Goal: Communication & Community: Answer question/provide support

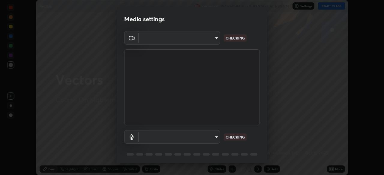
scroll to position [175, 384]
type input "b04d3f4aab0507a607fcb058103082b40897ea5b56942dd6fa8112f95d025699"
click at [217, 139] on body "Erase all Vectors Recording WAS SCHEDULED TO START AT 6:30 PM Settings START CL…" at bounding box center [192, 87] width 384 height 175
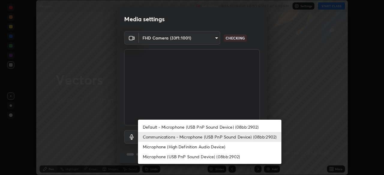
click at [217, 129] on li "Default - Microphone (USB PnP Sound Device) (08bb:2902)" at bounding box center [209, 127] width 143 height 10
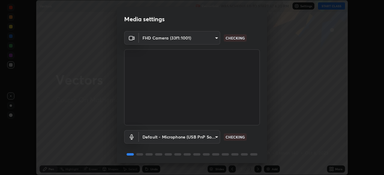
click at [215, 139] on body "Erase all Vectors Recording WAS SCHEDULED TO START AT 6:30 PM Settings START CL…" at bounding box center [192, 87] width 384 height 175
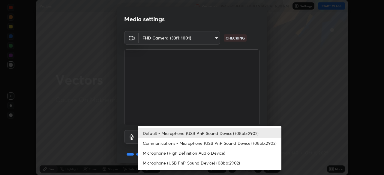
click at [218, 147] on li "Communications - Microphone (USB PnP Sound Device) (08bb:2902)" at bounding box center [209, 143] width 143 height 10
type input "communications"
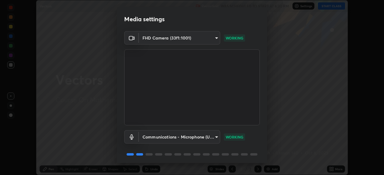
scroll to position [21, 0]
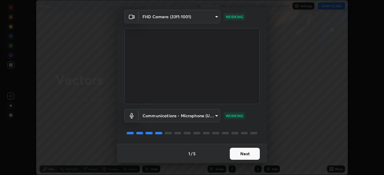
click at [250, 156] on button "Next" at bounding box center [245, 154] width 30 height 12
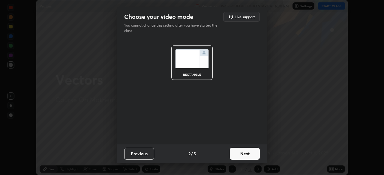
click at [251, 157] on button "Next" at bounding box center [245, 154] width 30 height 12
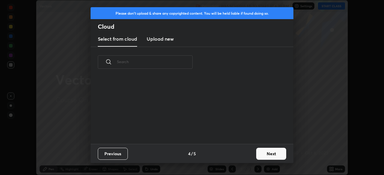
click at [257, 154] on button "Next" at bounding box center [271, 154] width 30 height 12
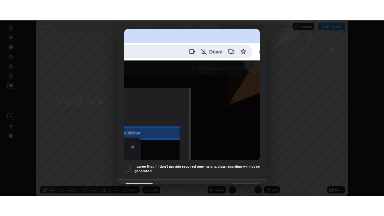
scroll to position [144, 0]
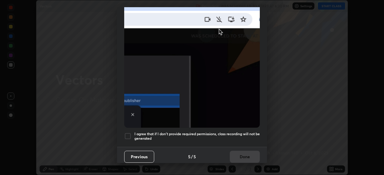
click at [129, 133] on div at bounding box center [127, 136] width 7 height 7
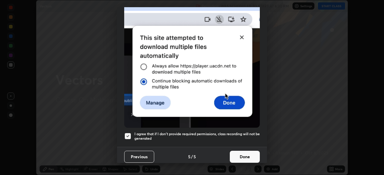
click at [243, 153] on button "Done" at bounding box center [245, 157] width 30 height 12
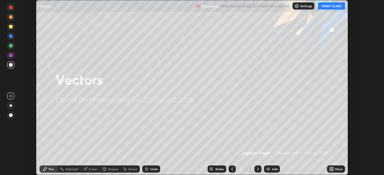
click at [333, 171] on icon at bounding box center [332, 170] width 1 height 1
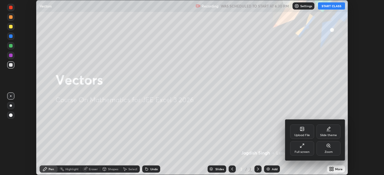
click at [307, 151] on div "Full screen" at bounding box center [301, 152] width 15 height 3
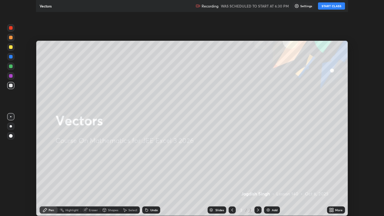
scroll to position [216, 384]
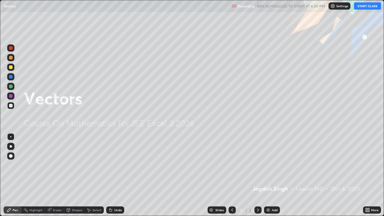
click at [366, 7] on button "START CLASS" at bounding box center [367, 5] width 27 height 7
click at [273, 175] on div "Add" at bounding box center [272, 209] width 16 height 7
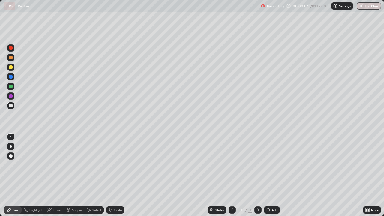
click at [10, 59] on div at bounding box center [11, 58] width 4 height 4
click at [11, 106] on div at bounding box center [11, 106] width 4 height 4
click at [56, 175] on div "Eraser" at bounding box center [57, 209] width 9 height 3
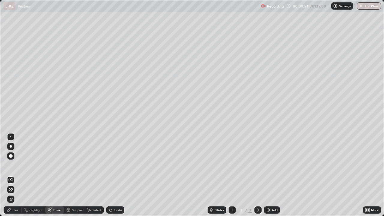
click at [15, 175] on div "Pen" at bounding box center [13, 209] width 18 height 7
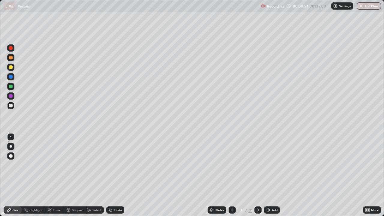
click at [11, 108] on div at bounding box center [10, 105] width 7 height 7
click at [10, 106] on div at bounding box center [11, 106] width 4 height 4
click at [57, 175] on div "Eraser" at bounding box center [54, 209] width 19 height 7
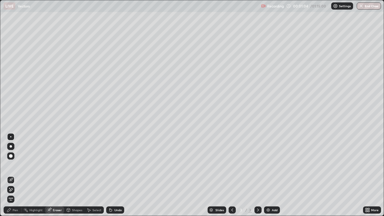
click at [13, 175] on div "Pen" at bounding box center [15, 209] width 5 height 3
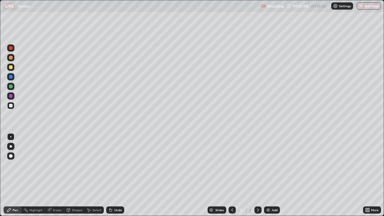
click at [12, 106] on div at bounding box center [11, 106] width 4 height 4
click at [12, 105] on div at bounding box center [11, 106] width 4 height 4
click at [12, 106] on div at bounding box center [11, 106] width 4 height 4
click at [10, 105] on div at bounding box center [11, 106] width 4 height 4
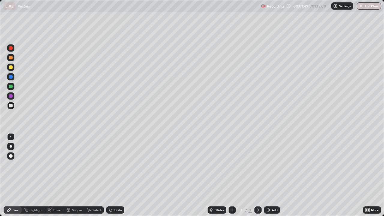
click at [12, 105] on div at bounding box center [11, 106] width 4 height 4
click at [57, 175] on div "Eraser" at bounding box center [54, 209] width 19 height 7
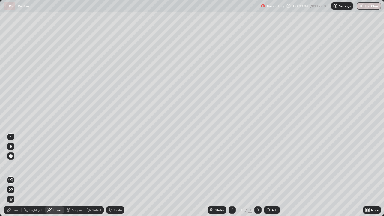
click at [17, 175] on div "Pen" at bounding box center [15, 209] width 5 height 3
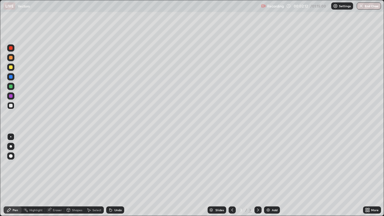
click at [11, 105] on div at bounding box center [11, 106] width 4 height 4
click at [13, 106] on div at bounding box center [10, 105] width 7 height 7
click at [12, 67] on div at bounding box center [11, 67] width 4 height 4
click at [12, 106] on div at bounding box center [11, 106] width 4 height 4
click at [10, 66] on div at bounding box center [11, 67] width 4 height 4
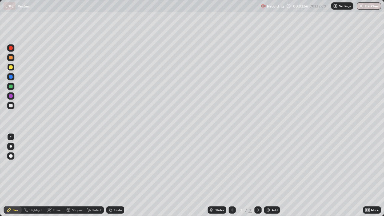
click at [13, 104] on div at bounding box center [10, 105] width 7 height 7
click at [55, 175] on div "Eraser" at bounding box center [54, 209] width 19 height 7
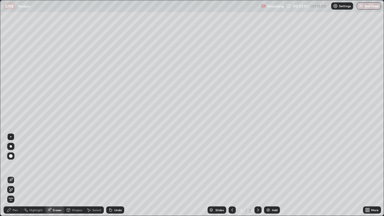
click at [16, 175] on div "Pen" at bounding box center [15, 209] width 5 height 3
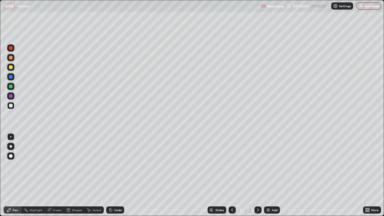
click at [11, 106] on div at bounding box center [11, 106] width 4 height 4
click at [14, 68] on div at bounding box center [10, 67] width 7 height 7
click at [10, 106] on div at bounding box center [11, 106] width 4 height 4
click at [266, 175] on img at bounding box center [268, 209] width 5 height 5
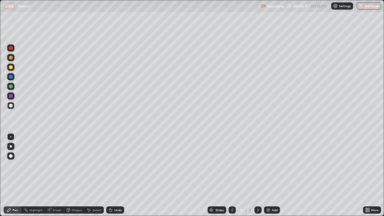
click at [10, 68] on div at bounding box center [11, 67] width 4 height 4
click at [12, 67] on div at bounding box center [11, 67] width 4 height 4
click at [12, 104] on div at bounding box center [11, 106] width 4 height 4
click at [11, 107] on div at bounding box center [11, 106] width 4 height 4
click at [11, 106] on div at bounding box center [11, 106] width 4 height 4
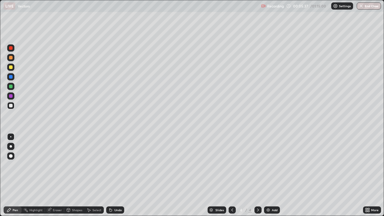
click at [12, 105] on div at bounding box center [11, 106] width 4 height 4
click at [61, 175] on div "Eraser" at bounding box center [57, 209] width 9 height 3
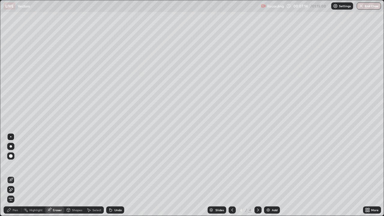
click at [16, 175] on div "Pen" at bounding box center [15, 209] width 5 height 3
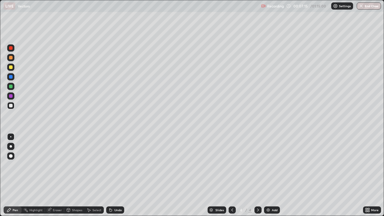
click at [13, 107] on div at bounding box center [10, 105] width 7 height 7
click at [10, 107] on div at bounding box center [11, 106] width 4 height 4
click at [8, 105] on div at bounding box center [10, 105] width 7 height 7
click at [55, 175] on div "Eraser" at bounding box center [54, 209] width 19 height 7
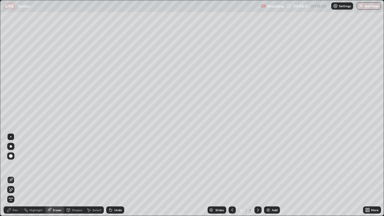
click at [12, 175] on div "Pen" at bounding box center [13, 209] width 18 height 7
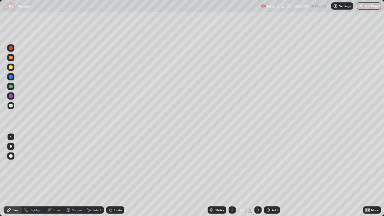
click at [11, 107] on div at bounding box center [11, 106] width 4 height 4
click at [56, 175] on div "Eraser" at bounding box center [54, 209] width 19 height 7
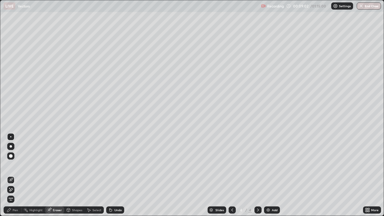
click at [16, 175] on div "Pen" at bounding box center [15, 209] width 5 height 3
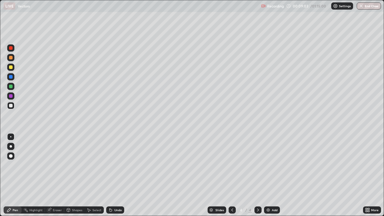
click at [11, 106] on div at bounding box center [11, 106] width 4 height 4
click at [269, 175] on div "Add" at bounding box center [272, 209] width 16 height 7
click at [11, 106] on div at bounding box center [11, 106] width 4 height 4
click at [10, 106] on div at bounding box center [11, 106] width 4 height 4
click at [12, 106] on div at bounding box center [11, 106] width 4 height 4
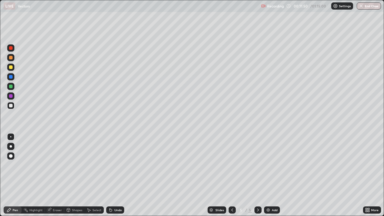
click at [12, 106] on div at bounding box center [11, 106] width 4 height 4
click at [9, 106] on div at bounding box center [11, 106] width 4 height 4
click at [10, 106] on div at bounding box center [11, 106] width 4 height 4
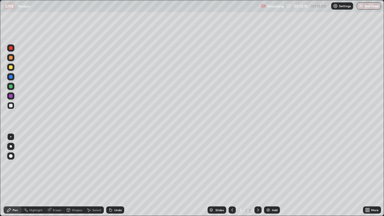
click at [55, 175] on div "Eraser" at bounding box center [57, 209] width 9 height 3
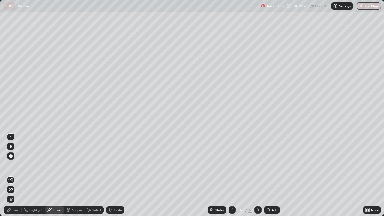
click at [15, 175] on div "Pen" at bounding box center [15, 209] width 5 height 3
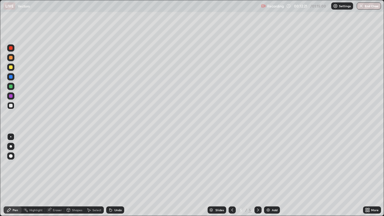
click at [13, 106] on div at bounding box center [10, 105] width 7 height 7
click at [11, 107] on div at bounding box center [11, 106] width 4 height 4
click at [10, 106] on div at bounding box center [11, 106] width 4 height 4
click at [10, 108] on div at bounding box center [10, 105] width 7 height 7
click at [11, 106] on div at bounding box center [11, 106] width 4 height 4
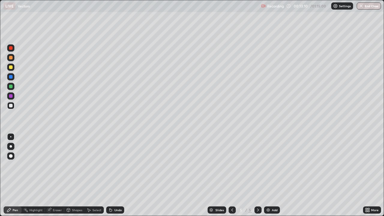
click at [12, 85] on div at bounding box center [11, 87] width 4 height 4
click at [12, 106] on div at bounding box center [11, 106] width 4 height 4
click at [55, 175] on div "Eraser" at bounding box center [57, 209] width 9 height 3
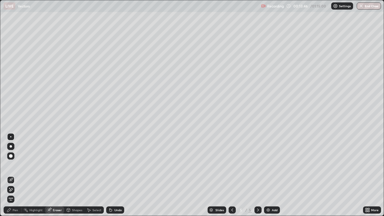
click at [15, 175] on div "Pen" at bounding box center [13, 209] width 18 height 7
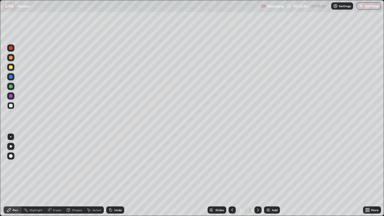
click at [13, 106] on div at bounding box center [10, 105] width 7 height 7
click at [58, 175] on div "Eraser" at bounding box center [54, 209] width 19 height 7
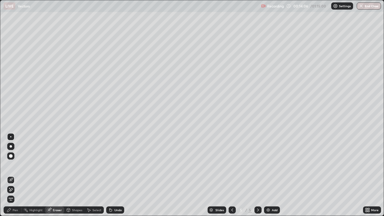
click at [17, 175] on div "Pen" at bounding box center [13, 209] width 18 height 7
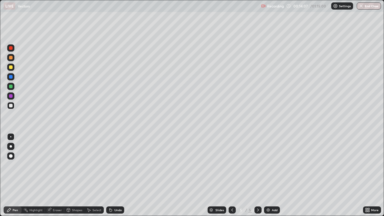
click at [13, 108] on div at bounding box center [10, 105] width 7 height 7
click at [11, 85] on div at bounding box center [11, 87] width 4 height 4
click at [13, 106] on div at bounding box center [10, 105] width 7 height 7
click at [11, 67] on div at bounding box center [11, 67] width 4 height 4
click at [57, 175] on div "Eraser" at bounding box center [57, 209] width 9 height 3
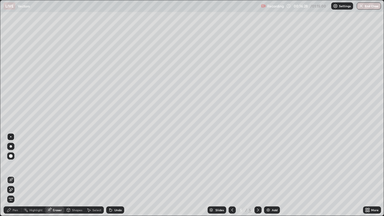
click at [16, 175] on div "Pen" at bounding box center [15, 209] width 5 height 3
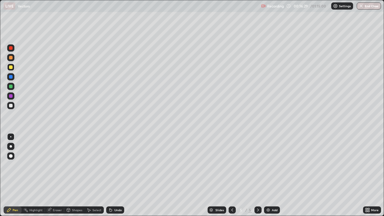
click at [11, 106] on div at bounding box center [11, 106] width 4 height 4
click at [10, 56] on div at bounding box center [11, 58] width 4 height 4
click at [11, 95] on div at bounding box center [11, 96] width 4 height 4
click at [11, 77] on div at bounding box center [11, 77] width 4 height 4
click at [11, 86] on div at bounding box center [11, 87] width 4 height 4
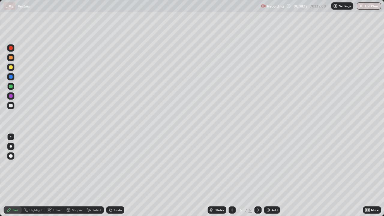
click at [275, 175] on div "Add" at bounding box center [275, 209] width 6 height 3
click at [11, 105] on div at bounding box center [11, 106] width 4 height 4
click at [11, 106] on div at bounding box center [11, 106] width 4 height 4
click at [12, 68] on div at bounding box center [11, 67] width 4 height 4
click at [11, 105] on div at bounding box center [11, 106] width 4 height 4
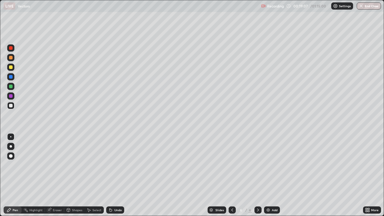
click at [54, 175] on div "Eraser" at bounding box center [54, 209] width 19 height 7
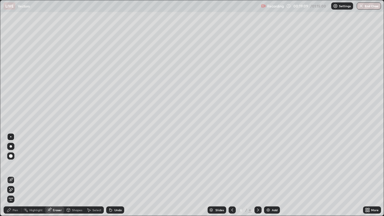
click at [15, 175] on div "Pen" at bounding box center [15, 209] width 5 height 3
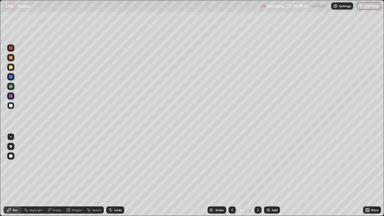
click at [57, 175] on div "Eraser" at bounding box center [57, 209] width 9 height 3
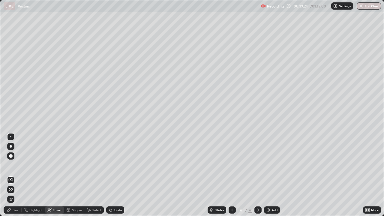
click at [18, 175] on div "Pen" at bounding box center [13, 209] width 18 height 7
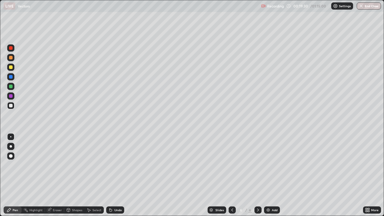
click at [10, 108] on div at bounding box center [10, 105] width 7 height 7
click at [11, 86] on div at bounding box center [11, 87] width 4 height 4
click at [10, 105] on div at bounding box center [11, 106] width 4 height 4
click at [11, 106] on div at bounding box center [11, 106] width 4 height 4
click at [61, 175] on div "Eraser" at bounding box center [57, 209] width 9 height 3
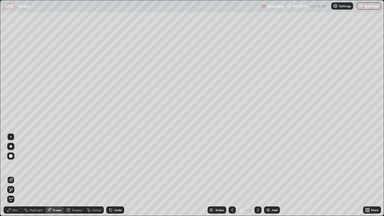
click at [19, 175] on div "Pen" at bounding box center [13, 209] width 18 height 7
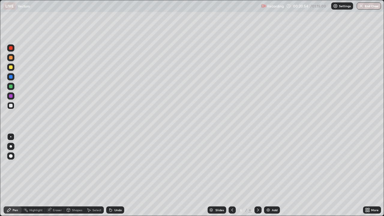
click at [13, 106] on div at bounding box center [10, 105] width 7 height 7
click at [12, 68] on div at bounding box center [11, 67] width 4 height 4
click at [55, 175] on div "Eraser" at bounding box center [54, 209] width 19 height 7
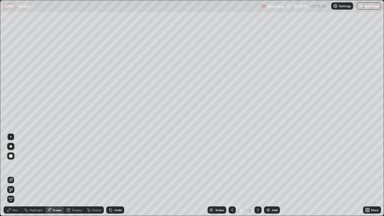
click at [15, 175] on div "Pen" at bounding box center [15, 209] width 5 height 3
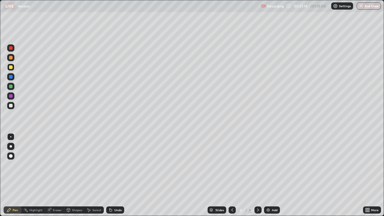
click at [12, 86] on div at bounding box center [11, 87] width 4 height 4
click at [59, 175] on div "Eraser" at bounding box center [54, 209] width 19 height 7
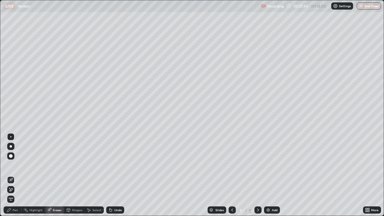
click at [15, 175] on div "Pen" at bounding box center [15, 209] width 5 height 3
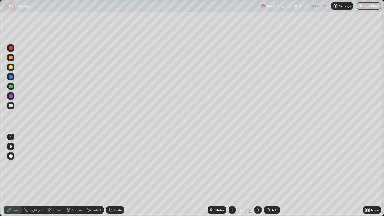
click at [10, 108] on div at bounding box center [10, 105] width 7 height 7
click at [35, 175] on div "Highlight" at bounding box center [33, 209] width 23 height 7
click at [54, 175] on div "Eraser" at bounding box center [57, 209] width 9 height 3
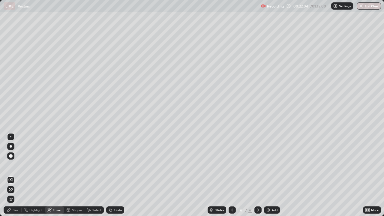
click at [16, 175] on div "Pen" at bounding box center [13, 209] width 18 height 7
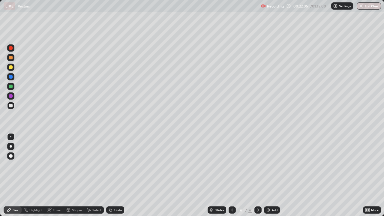
click at [13, 87] on div at bounding box center [10, 86] width 7 height 7
click at [13, 107] on div at bounding box center [10, 105] width 7 height 7
click at [57, 175] on div "Eraser" at bounding box center [57, 209] width 9 height 3
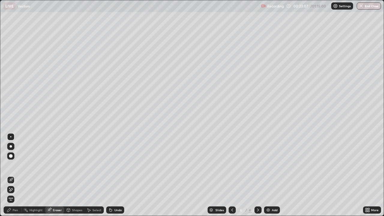
click at [17, 175] on div "Pen" at bounding box center [13, 209] width 18 height 7
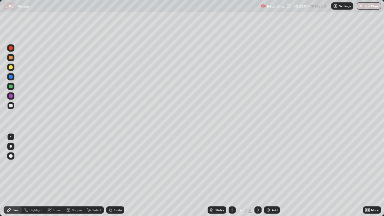
click at [12, 105] on div at bounding box center [11, 106] width 4 height 4
click at [61, 175] on div "Eraser" at bounding box center [57, 209] width 9 height 3
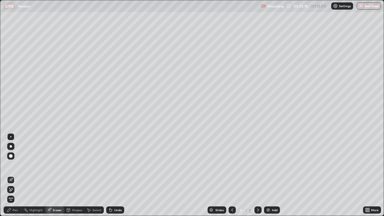
click at [14, 175] on div "Pen" at bounding box center [13, 209] width 18 height 7
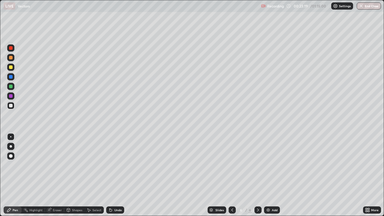
click at [12, 107] on div at bounding box center [11, 106] width 4 height 4
click at [269, 175] on div "Add" at bounding box center [272, 209] width 16 height 7
click at [11, 104] on div at bounding box center [11, 106] width 4 height 4
click at [11, 105] on div at bounding box center [11, 106] width 4 height 4
click at [10, 106] on div at bounding box center [11, 106] width 4 height 4
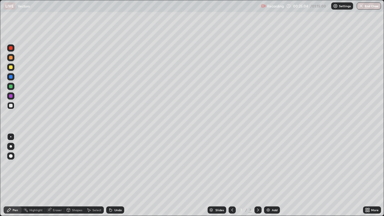
click at [11, 105] on div at bounding box center [11, 106] width 4 height 4
click at [10, 106] on div at bounding box center [11, 106] width 4 height 4
click at [11, 67] on div at bounding box center [11, 67] width 4 height 4
click at [11, 105] on div at bounding box center [11, 106] width 4 height 4
click at [11, 86] on div at bounding box center [11, 87] width 4 height 4
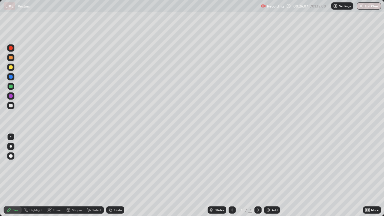
click at [10, 106] on div at bounding box center [11, 106] width 4 height 4
click at [10, 87] on div at bounding box center [11, 87] width 4 height 4
click at [13, 94] on div at bounding box center [10, 95] width 7 height 7
click at [11, 78] on div at bounding box center [11, 77] width 4 height 4
click at [13, 105] on div at bounding box center [10, 105] width 7 height 7
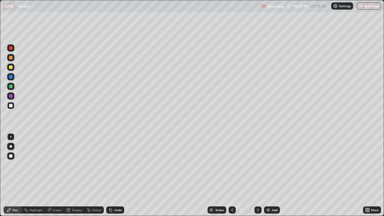
click at [235, 175] on div at bounding box center [231, 209] width 7 height 7
click at [233, 175] on div at bounding box center [231, 209] width 7 height 7
click at [257, 175] on icon at bounding box center [257, 209] width 5 height 5
click at [257, 175] on icon at bounding box center [258, 209] width 2 height 3
click at [13, 69] on div at bounding box center [10, 67] width 7 height 7
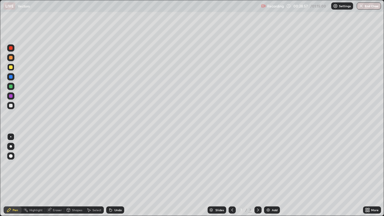
click at [12, 106] on div at bounding box center [11, 106] width 4 height 4
click at [277, 58] on button "Undo" at bounding box center [283, 61] width 17 height 7
click at [13, 108] on div at bounding box center [10, 105] width 7 height 7
click at [11, 105] on div at bounding box center [11, 106] width 4 height 4
click at [11, 106] on div at bounding box center [11, 106] width 4 height 4
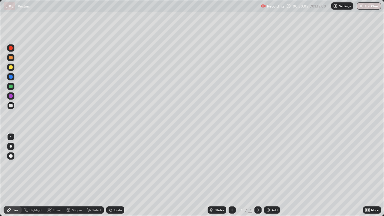
click at [56, 175] on div "Eraser" at bounding box center [57, 209] width 9 height 3
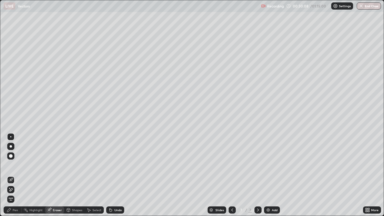
click at [15, 175] on div "Pen" at bounding box center [13, 209] width 18 height 7
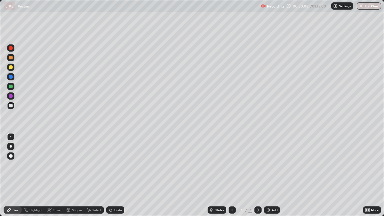
click at [14, 105] on div at bounding box center [10, 105] width 7 height 7
click at [55, 175] on div "Eraser" at bounding box center [54, 209] width 19 height 7
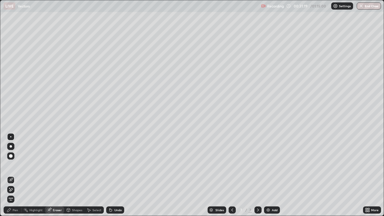
click at [15, 175] on div "Pen" at bounding box center [13, 209] width 18 height 7
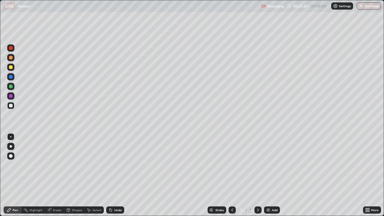
click at [17, 175] on div "Pen" at bounding box center [13, 209] width 18 height 7
click at [13, 104] on div at bounding box center [10, 105] width 7 height 7
click at [269, 175] on img at bounding box center [268, 209] width 5 height 5
click at [10, 106] on div at bounding box center [11, 106] width 4 height 4
click at [9, 105] on div at bounding box center [11, 106] width 4 height 4
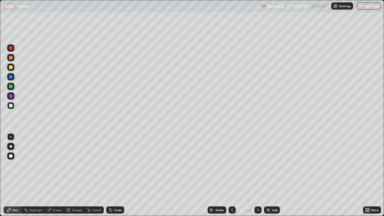
click at [10, 106] on div at bounding box center [11, 106] width 4 height 4
click at [10, 96] on div at bounding box center [11, 96] width 4 height 4
click at [11, 104] on div at bounding box center [11, 106] width 4 height 4
click at [12, 67] on div at bounding box center [11, 67] width 4 height 4
click at [10, 48] on div at bounding box center [11, 48] width 4 height 4
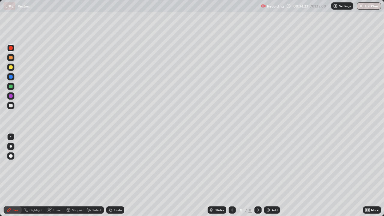
click at [10, 87] on div at bounding box center [11, 87] width 4 height 4
click at [11, 106] on div at bounding box center [11, 106] width 4 height 4
click at [13, 65] on div at bounding box center [10, 67] width 7 height 7
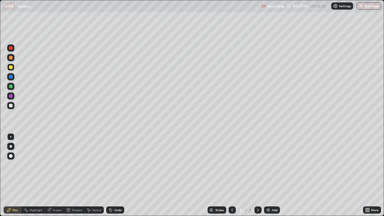
click at [59, 175] on div "Eraser" at bounding box center [57, 209] width 9 height 3
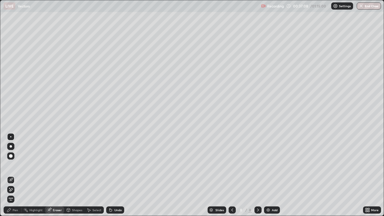
click at [18, 175] on div "Pen" at bounding box center [15, 209] width 5 height 3
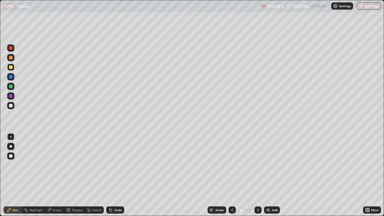
click at [14, 67] on div at bounding box center [10, 67] width 7 height 7
click at [11, 109] on div at bounding box center [10, 105] width 7 height 7
click at [10, 108] on div at bounding box center [10, 105] width 7 height 7
click at [12, 107] on div at bounding box center [11, 106] width 4 height 4
click at [10, 106] on div at bounding box center [11, 106] width 4 height 4
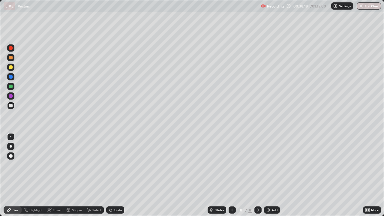
click at [12, 108] on div at bounding box center [10, 105] width 7 height 7
click at [13, 86] on div at bounding box center [10, 86] width 7 height 7
click at [11, 106] on div at bounding box center [11, 106] width 4 height 4
click at [267, 175] on img at bounding box center [268, 209] width 5 height 5
click at [12, 106] on div at bounding box center [11, 106] width 4 height 4
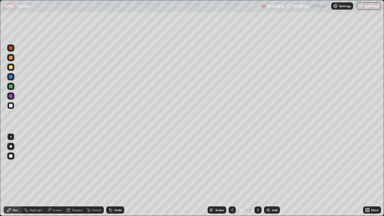
click at [11, 107] on div at bounding box center [11, 106] width 4 height 4
click at [11, 86] on div at bounding box center [11, 87] width 4 height 4
click at [53, 175] on div "Eraser" at bounding box center [57, 209] width 9 height 3
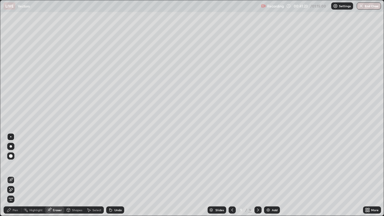
click at [15, 175] on div "Pen" at bounding box center [13, 209] width 18 height 7
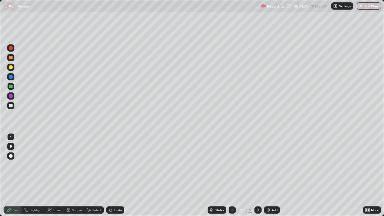
click at [10, 87] on div at bounding box center [11, 87] width 4 height 4
click at [12, 95] on div at bounding box center [11, 96] width 4 height 4
click at [10, 86] on div at bounding box center [11, 87] width 4 height 4
click at [10, 105] on div at bounding box center [11, 106] width 4 height 4
click at [12, 104] on div at bounding box center [11, 106] width 4 height 4
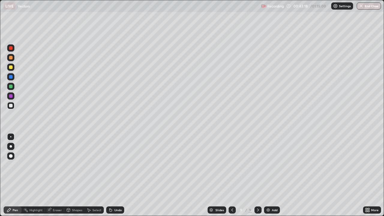
click at [11, 86] on div at bounding box center [11, 87] width 4 height 4
click at [10, 99] on div at bounding box center [10, 95] width 7 height 7
click at [11, 67] on div at bounding box center [11, 67] width 4 height 4
click at [11, 58] on div at bounding box center [11, 58] width 4 height 4
click at [10, 106] on div at bounding box center [11, 106] width 4 height 4
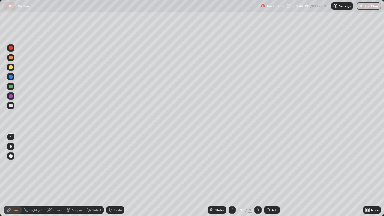
click at [10, 105] on div at bounding box center [11, 106] width 4 height 4
click at [269, 175] on img at bounding box center [268, 209] width 5 height 5
click at [10, 68] on div at bounding box center [11, 67] width 4 height 4
click at [11, 108] on div at bounding box center [10, 105] width 7 height 7
click at [12, 87] on div at bounding box center [11, 87] width 4 height 4
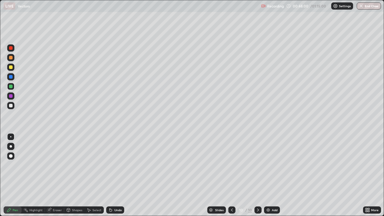
click at [10, 104] on div at bounding box center [11, 106] width 4 height 4
click at [57, 175] on div "Eraser" at bounding box center [57, 209] width 9 height 3
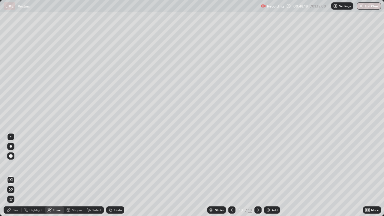
click at [19, 175] on div "Pen" at bounding box center [13, 209] width 18 height 7
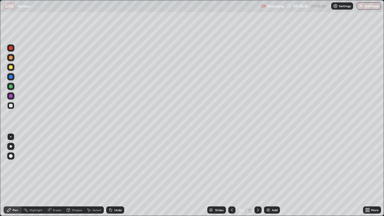
click at [13, 106] on div at bounding box center [10, 105] width 7 height 7
click at [12, 68] on div at bounding box center [11, 67] width 4 height 4
click at [53, 175] on div "Eraser" at bounding box center [57, 209] width 9 height 3
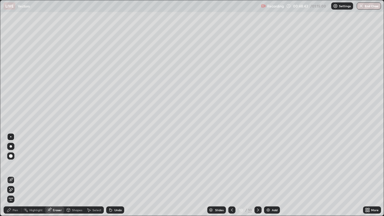
click at [17, 175] on div "Pen" at bounding box center [15, 209] width 5 height 3
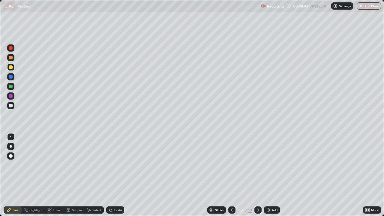
click at [10, 107] on div at bounding box center [11, 106] width 4 height 4
click at [49, 175] on icon at bounding box center [49, 210] width 4 height 4
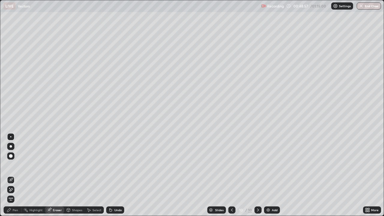
click at [55, 175] on div "Eraser" at bounding box center [57, 209] width 9 height 3
click at [18, 175] on div "Pen" at bounding box center [13, 209] width 18 height 7
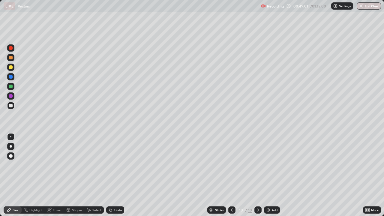
click at [17, 175] on div "Pen" at bounding box center [13, 209] width 18 height 7
click at [12, 67] on div at bounding box center [11, 67] width 4 height 4
click at [11, 94] on div at bounding box center [11, 96] width 4 height 4
click at [13, 105] on div at bounding box center [10, 105] width 7 height 7
click at [267, 175] on img at bounding box center [268, 209] width 5 height 5
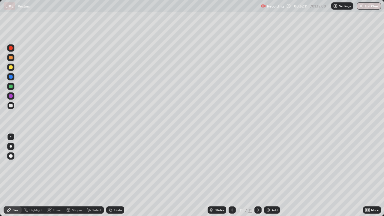
click at [11, 107] on div at bounding box center [11, 106] width 4 height 4
click at [11, 106] on div at bounding box center [11, 106] width 4 height 4
click at [11, 105] on div at bounding box center [11, 106] width 4 height 4
click at [11, 106] on div at bounding box center [11, 106] width 4 height 4
click at [59, 175] on div "Eraser" at bounding box center [57, 209] width 9 height 3
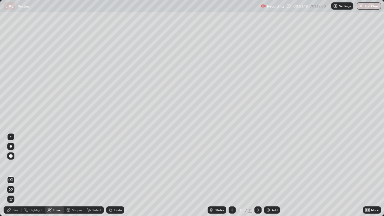
click at [18, 175] on div "Pen" at bounding box center [15, 209] width 5 height 3
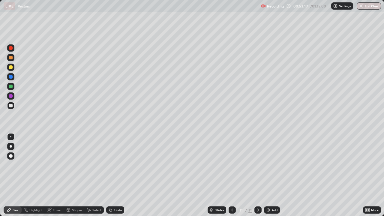
click at [13, 85] on div at bounding box center [10, 86] width 7 height 7
click at [58, 175] on div "Eraser" at bounding box center [57, 209] width 9 height 3
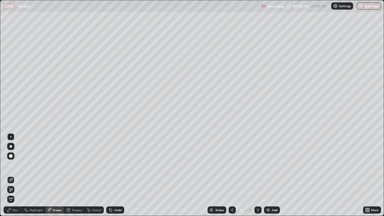
click at [13, 175] on div "Pen" at bounding box center [13, 209] width 18 height 7
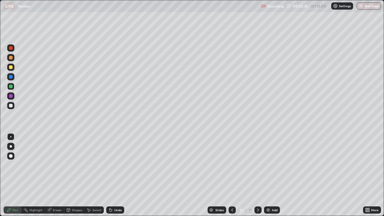
click at [12, 106] on div at bounding box center [11, 106] width 4 height 4
click at [78, 175] on div "Shapes" at bounding box center [74, 209] width 20 height 7
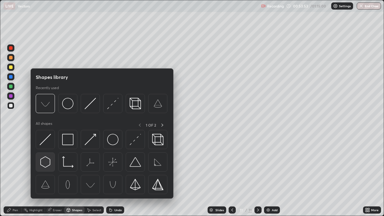
click at [46, 160] on img at bounding box center [45, 161] width 11 height 11
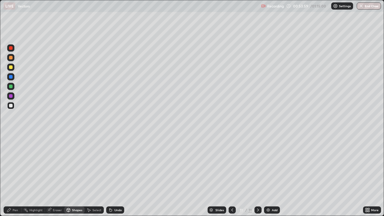
click at [54, 175] on div "Eraser" at bounding box center [57, 209] width 9 height 3
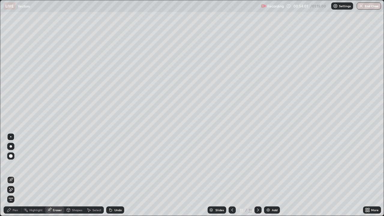
click at [78, 175] on div "Shapes" at bounding box center [77, 209] width 10 height 3
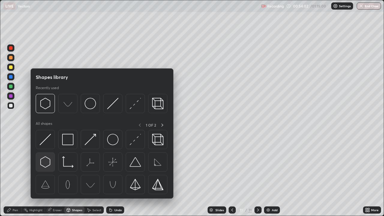
click at [45, 163] on img at bounding box center [45, 161] width 11 height 11
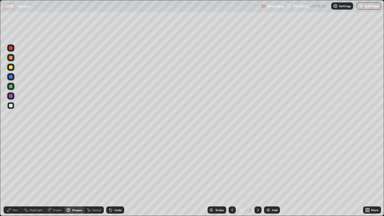
click at [59, 175] on div "Eraser" at bounding box center [57, 209] width 9 height 3
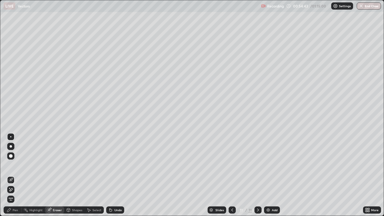
click at [15, 175] on div "Pen" at bounding box center [13, 209] width 18 height 7
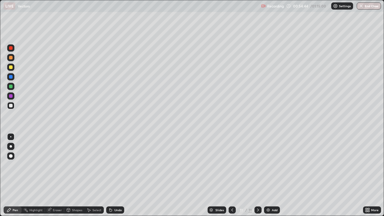
click at [17, 175] on div "Pen" at bounding box center [13, 209] width 18 height 7
click at [11, 106] on div at bounding box center [11, 106] width 4 height 4
click at [59, 175] on div "Eraser" at bounding box center [54, 209] width 19 height 7
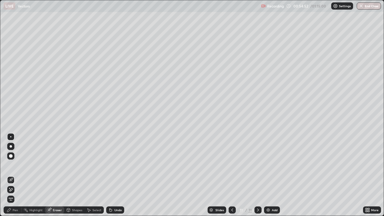
click at [97, 175] on div "Select" at bounding box center [96, 209] width 9 height 3
click at [284, 119] on div "0 ° Undo Copy Duplicate Duplicate to new slide Delete" at bounding box center [191, 107] width 383 height 215
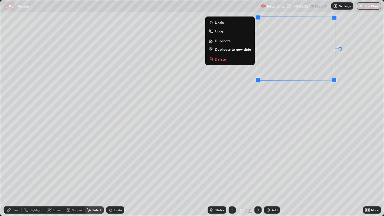
click at [351, 77] on div "90 ° Undo Copy Duplicate Duplicate to new slide Delete" at bounding box center [191, 107] width 383 height 215
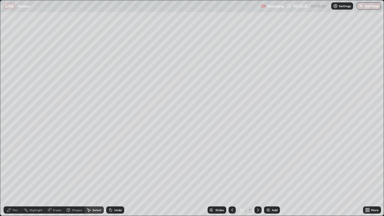
click at [18, 175] on div "Pen" at bounding box center [13, 209] width 18 height 7
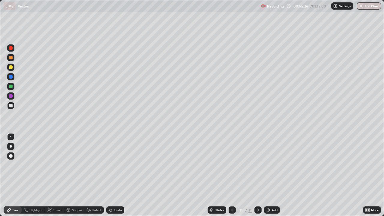
click at [13, 87] on div at bounding box center [10, 86] width 7 height 7
click at [11, 107] on div at bounding box center [11, 106] width 4 height 4
click at [10, 106] on div at bounding box center [11, 106] width 4 height 4
click at [13, 68] on div at bounding box center [10, 67] width 7 height 7
click at [12, 107] on div at bounding box center [11, 106] width 4 height 4
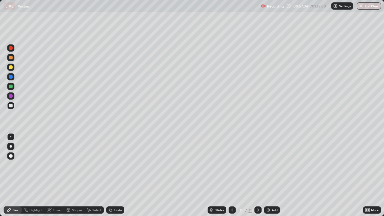
click at [10, 87] on div at bounding box center [11, 87] width 4 height 4
click at [12, 58] on div at bounding box center [11, 58] width 4 height 4
click at [14, 58] on div at bounding box center [10, 57] width 7 height 7
click at [13, 66] on div at bounding box center [10, 67] width 7 height 7
click at [12, 97] on div at bounding box center [11, 96] width 4 height 4
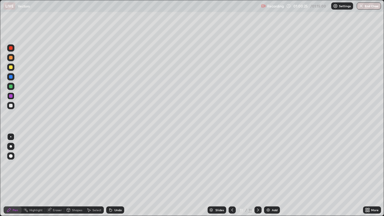
click at [11, 86] on div at bounding box center [11, 87] width 4 height 4
click at [11, 58] on div at bounding box center [11, 58] width 4 height 4
click at [13, 105] on div at bounding box center [10, 105] width 7 height 7
click at [62, 175] on div "Eraser" at bounding box center [54, 209] width 19 height 7
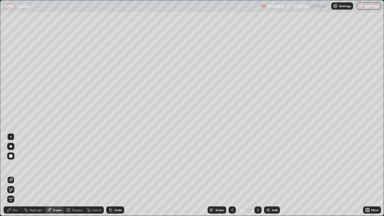
click at [16, 175] on div "Pen" at bounding box center [15, 209] width 5 height 3
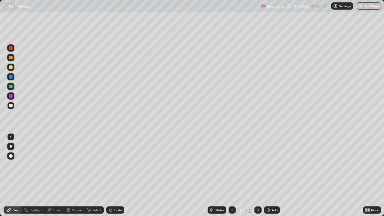
click at [13, 107] on div at bounding box center [10, 105] width 7 height 7
click at [57, 175] on div "Eraser" at bounding box center [57, 209] width 9 height 3
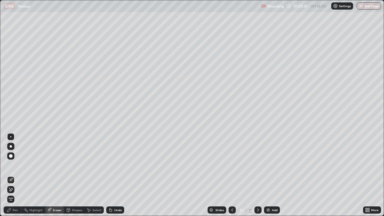
click at [20, 175] on div "Pen" at bounding box center [13, 209] width 18 height 7
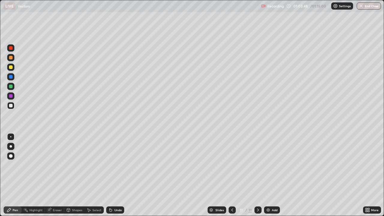
click at [13, 108] on div at bounding box center [10, 105] width 7 height 7
click at [57, 175] on div "Eraser" at bounding box center [57, 209] width 9 height 3
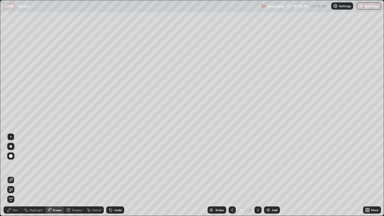
click at [17, 175] on div "Pen" at bounding box center [13, 209] width 18 height 7
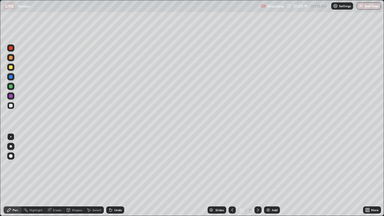
click at [11, 96] on div at bounding box center [11, 96] width 4 height 4
click at [11, 106] on div at bounding box center [11, 106] width 4 height 4
click at [58, 175] on div "Eraser" at bounding box center [57, 209] width 9 height 3
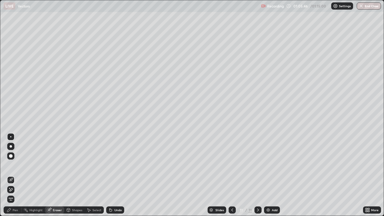
click at [16, 175] on div "Pen" at bounding box center [15, 209] width 5 height 3
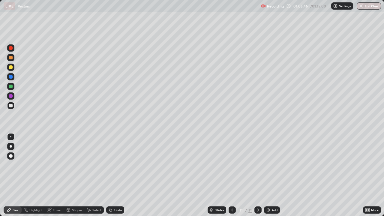
click at [11, 106] on div at bounding box center [11, 106] width 4 height 4
click at [344, 175] on div "Slides 11 / 11 Add" at bounding box center [243, 210] width 239 height 12
click at [367, 7] on button "End Class" at bounding box center [368, 5] width 24 height 7
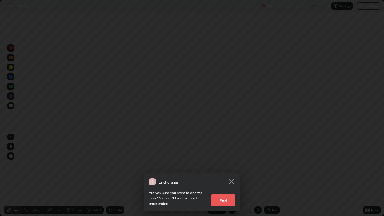
click at [225, 175] on button "End" at bounding box center [223, 200] width 24 height 12
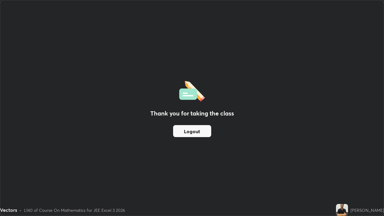
click at [195, 130] on button "Logout" at bounding box center [192, 131] width 38 height 12
click at [192, 132] on button "Logout" at bounding box center [192, 131] width 38 height 12
click at [190, 133] on button "Logout" at bounding box center [192, 131] width 38 height 12
